Goal: Task Accomplishment & Management: Complete application form

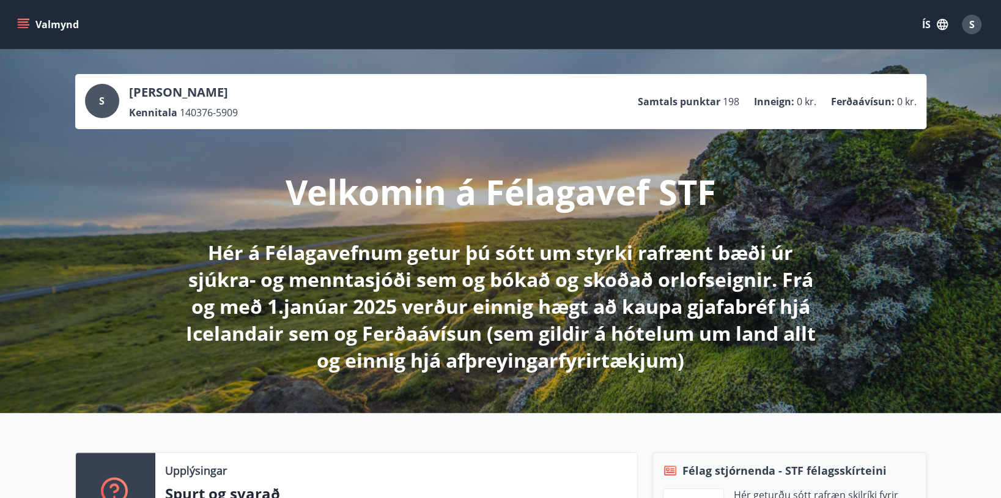
click at [26, 17] on button "Valmynd" at bounding box center [49, 24] width 69 height 22
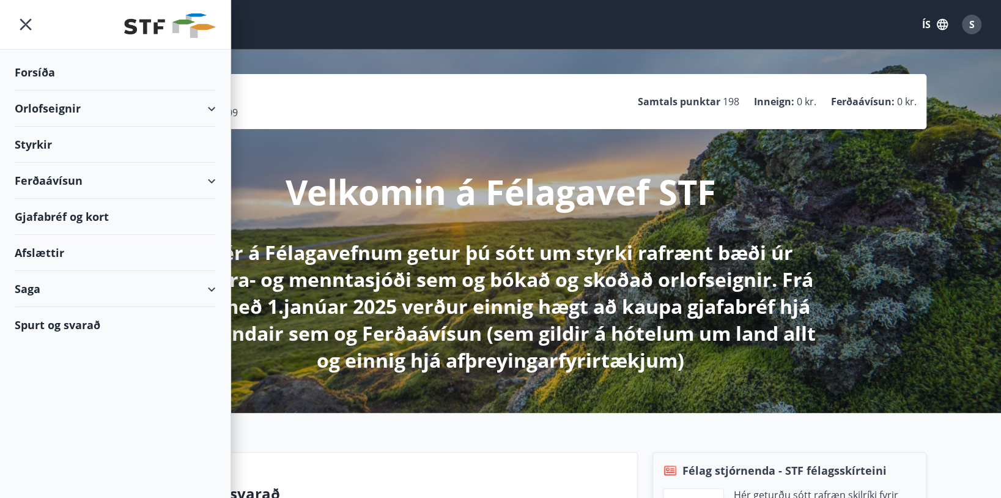
click at [34, 145] on div "Styrkir" at bounding box center [115, 145] width 201 height 36
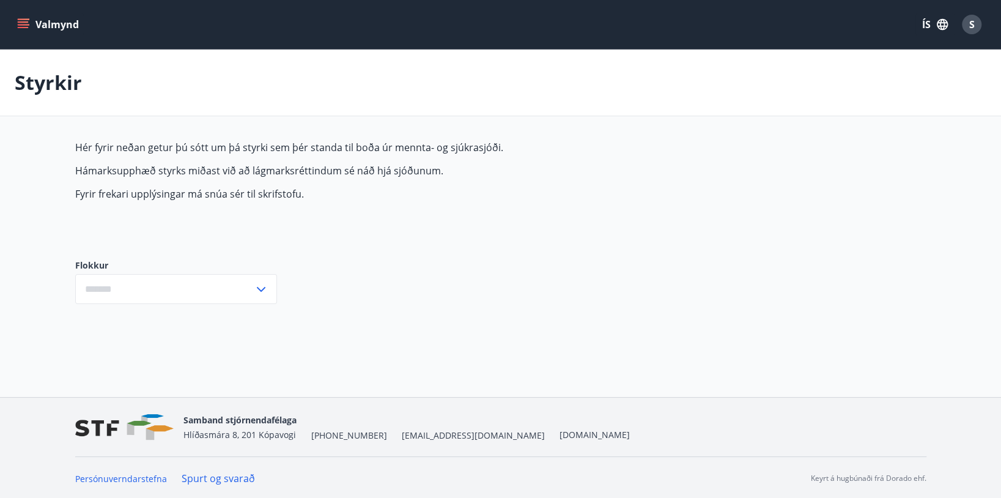
type input "***"
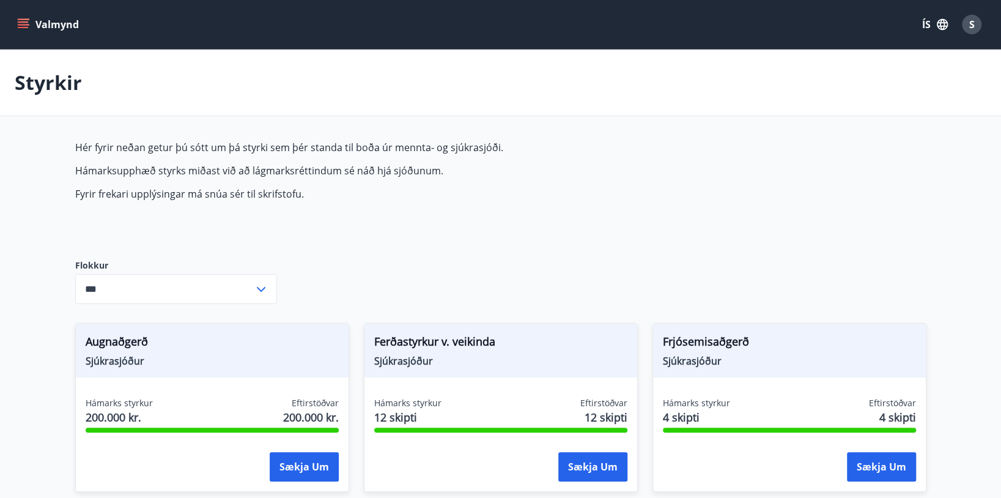
click at [258, 289] on icon at bounding box center [261, 289] width 15 height 15
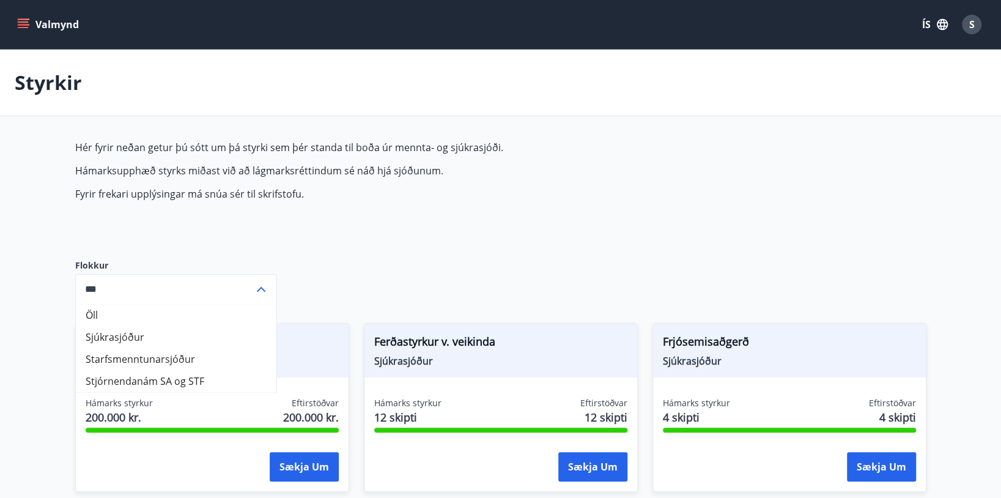
click at [301, 210] on div "Hér fyrir neðan getur þú sótt um þá styrki sem þér standa til boða úr mennta- o…" at bounding box center [363, 190] width 577 height 99
click at [24, 21] on icon "menu" at bounding box center [23, 21] width 11 height 1
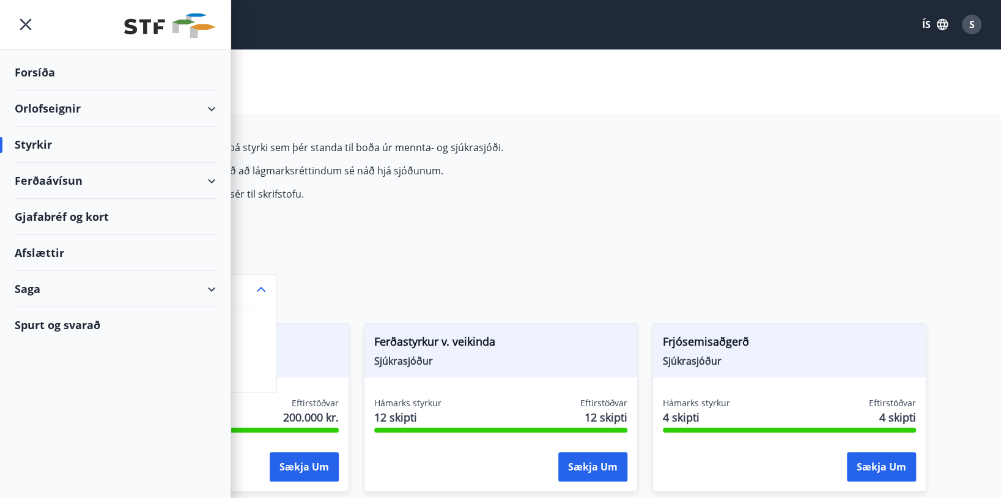
click at [206, 287] on div "Saga" at bounding box center [115, 289] width 201 height 36
click at [47, 369] on div "Umsóknir" at bounding box center [115, 371] width 182 height 26
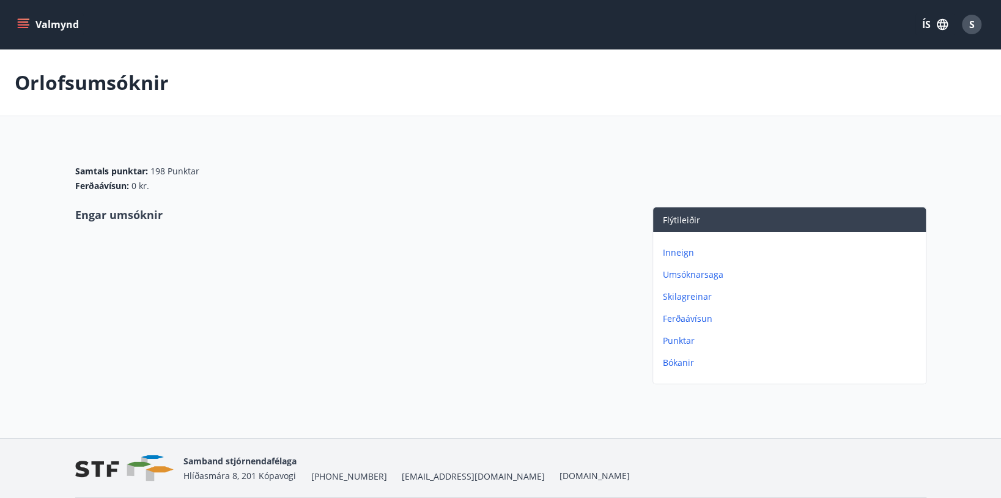
click at [693, 270] on p "Umsóknarsaga" at bounding box center [792, 274] width 258 height 12
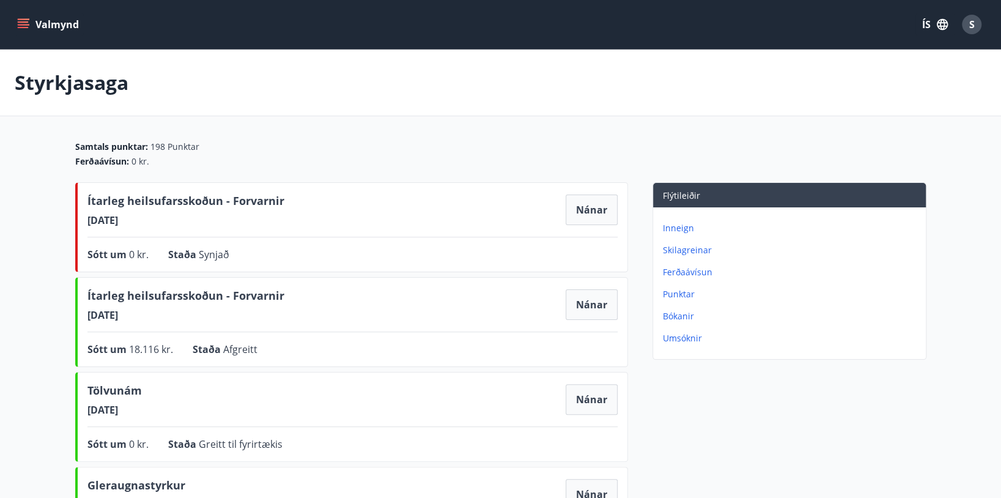
click at [27, 18] on icon "menu" at bounding box center [23, 24] width 12 height 12
click at [469, 68] on div "Styrkjasaga" at bounding box center [500, 83] width 1001 height 67
click at [592, 208] on button "Nánar" at bounding box center [592, 209] width 52 height 31
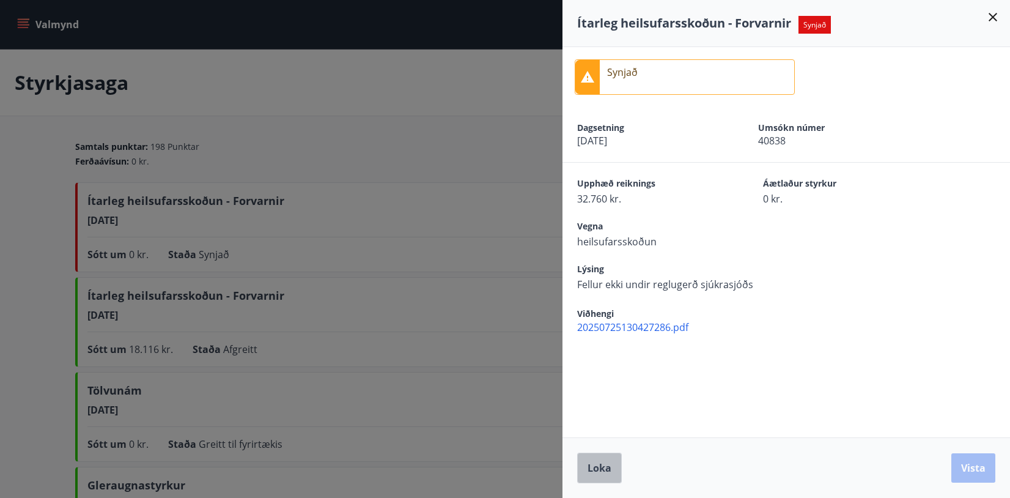
click at [588, 473] on span "Loka" at bounding box center [600, 467] width 24 height 13
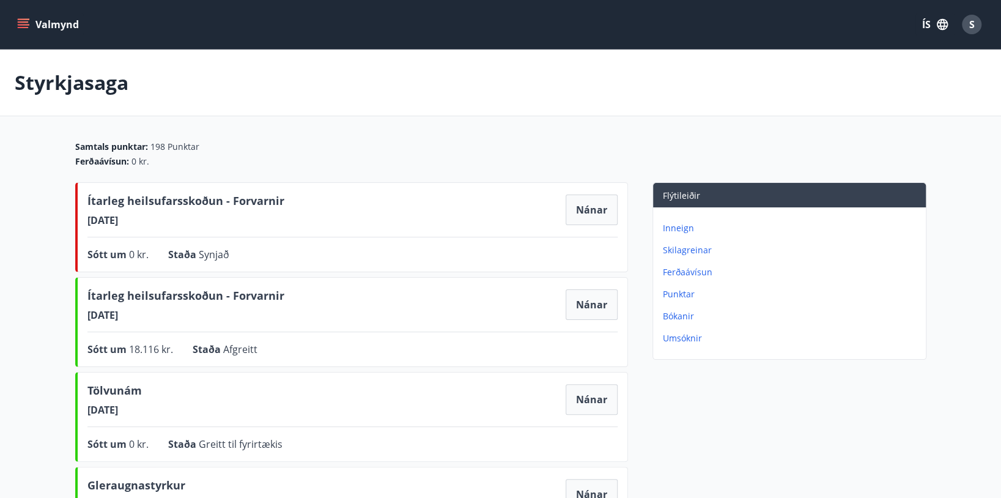
click at [26, 20] on icon "menu" at bounding box center [23, 24] width 12 height 12
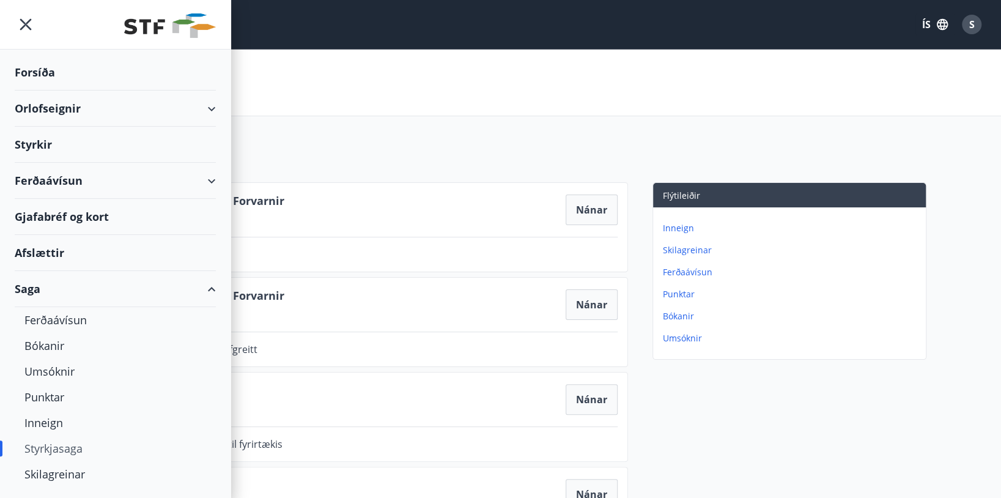
click at [359, 109] on div "Styrkjasaga" at bounding box center [500, 83] width 1001 height 67
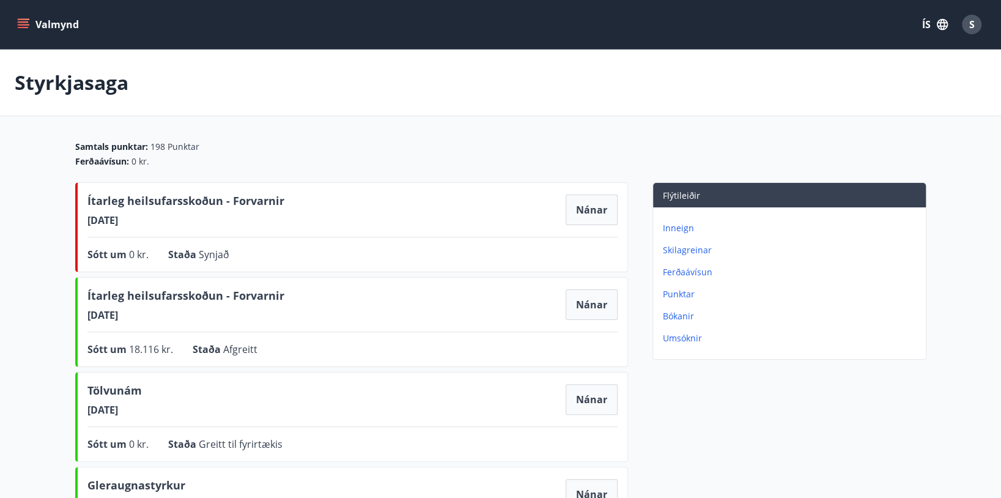
click at [20, 23] on icon "menu" at bounding box center [23, 24] width 12 height 12
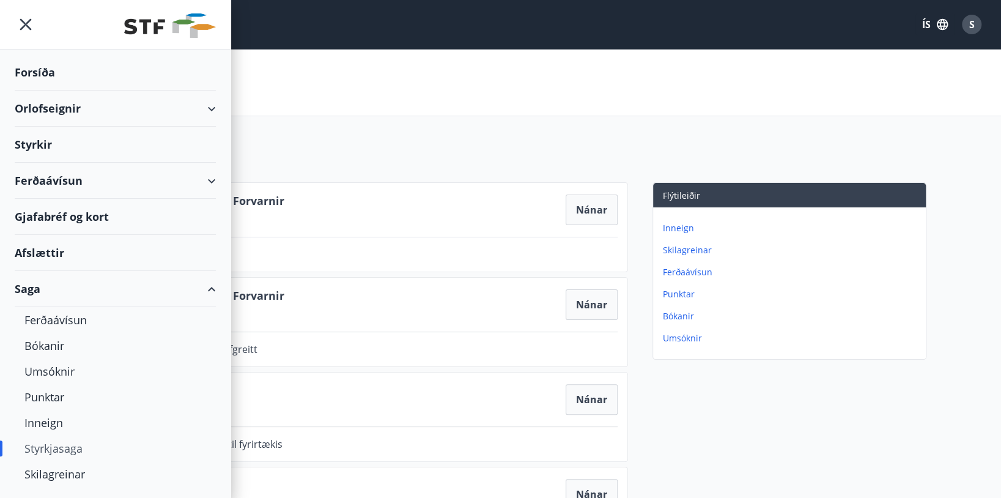
click at [33, 141] on div "Styrkir" at bounding box center [115, 145] width 201 height 36
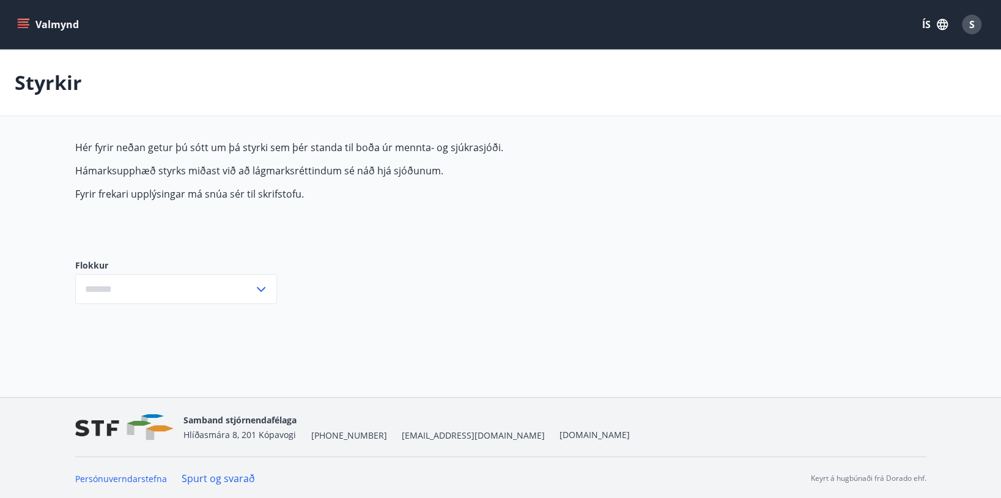
type input "***"
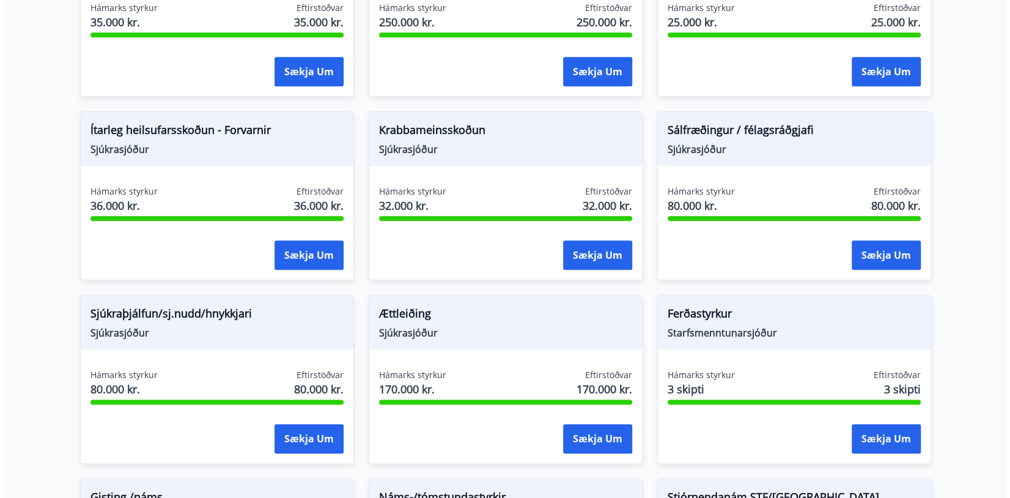
scroll to position [795, 0]
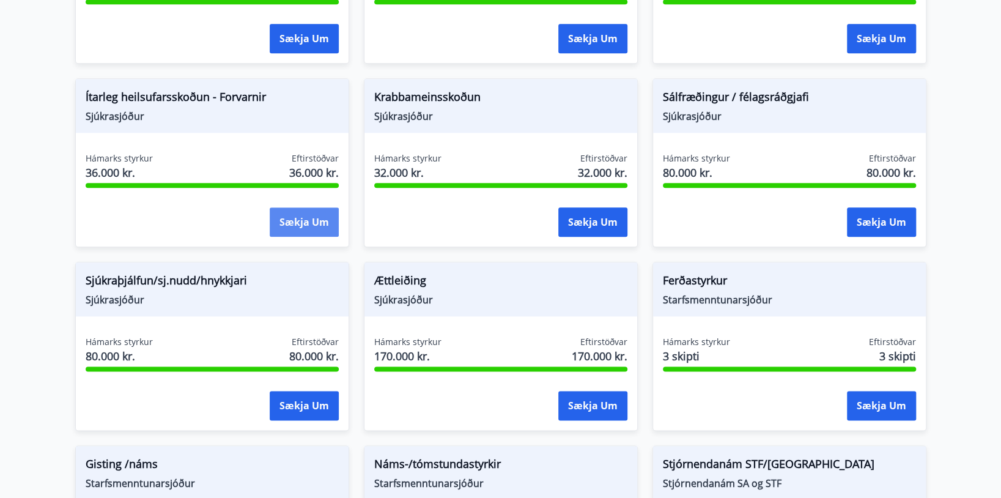
click at [300, 219] on button "Sækja um" at bounding box center [304, 221] width 69 height 29
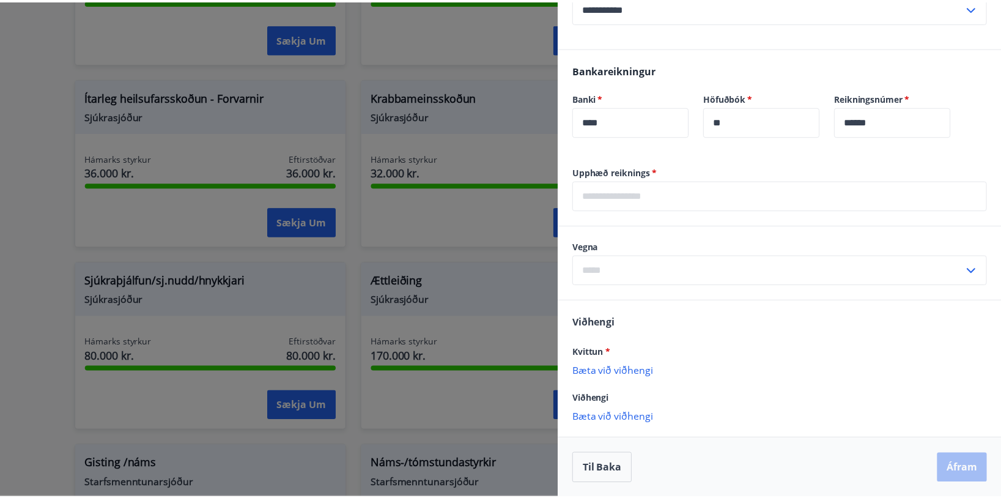
scroll to position [0, 0]
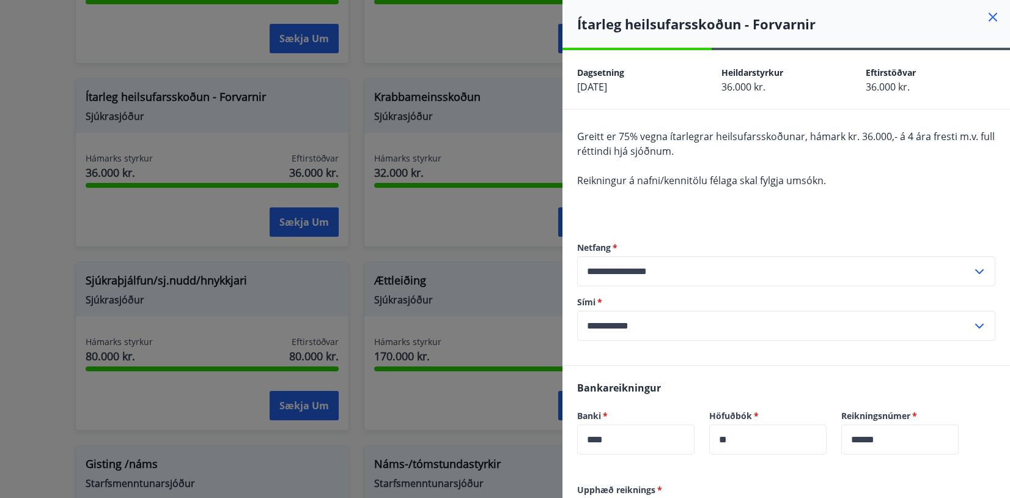
click at [986, 12] on icon at bounding box center [993, 17] width 15 height 15
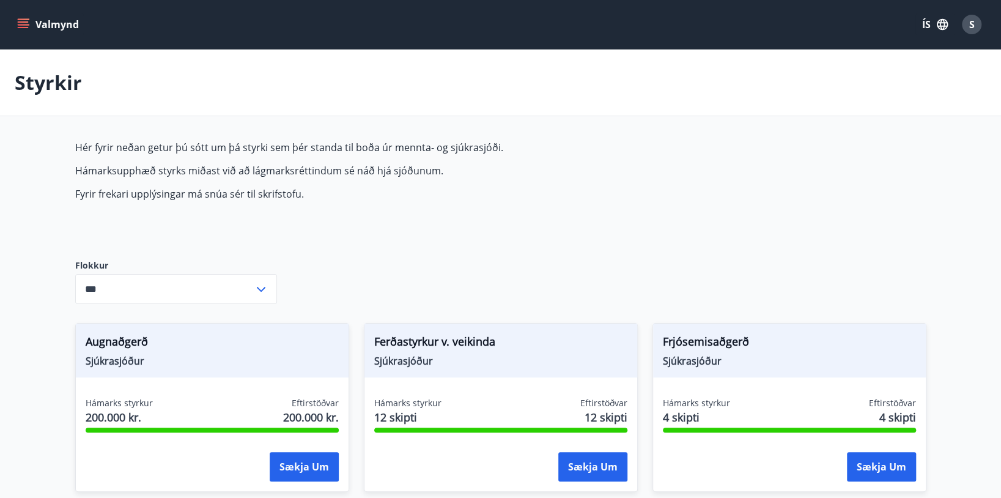
click at [28, 22] on icon "menu" at bounding box center [23, 21] width 11 height 1
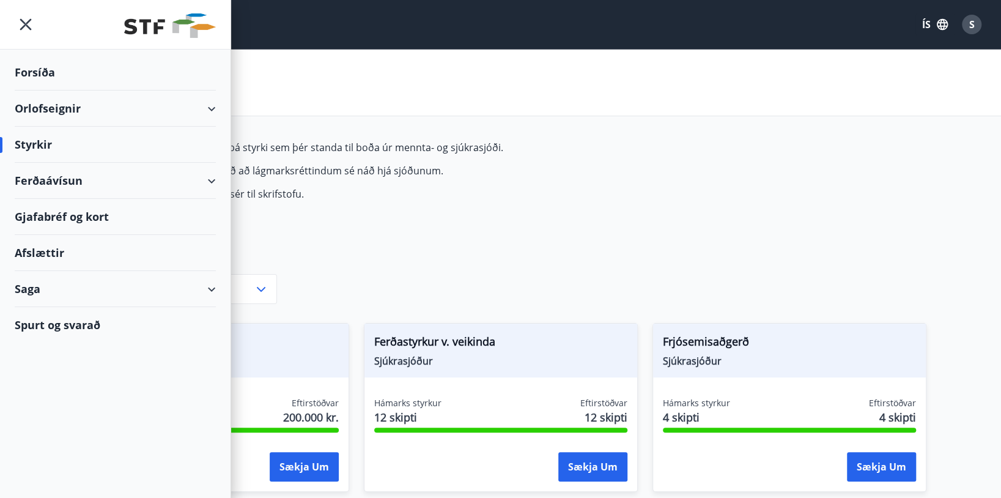
click at [612, 212] on div "Hér fyrir neðan getur þú sótt um þá styrki sem þér standa til boða úr mennta- o…" at bounding box center [363, 190] width 577 height 99
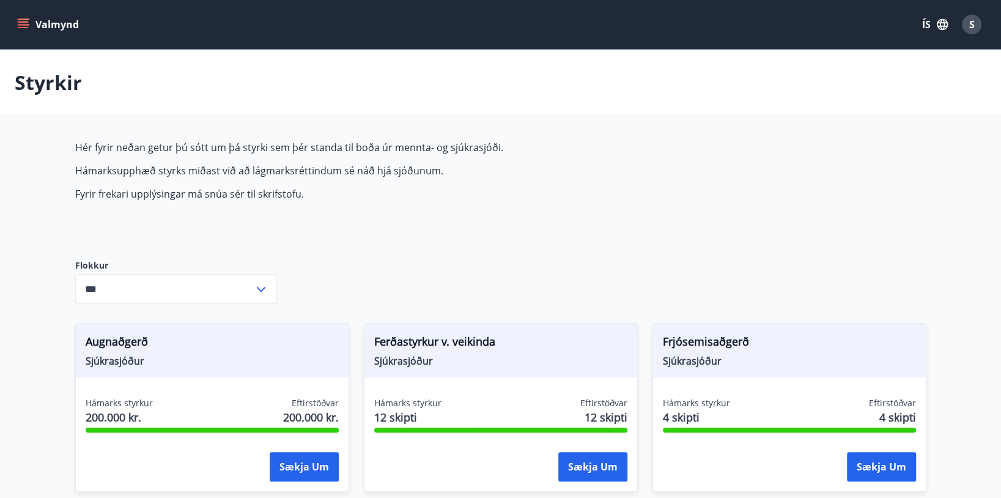
click at [326, 199] on p "Fyrir frekari upplýsingar má snúa sér til skrifstofu." at bounding box center [363, 193] width 577 height 13
